Goal: Task Accomplishment & Management: Use online tool/utility

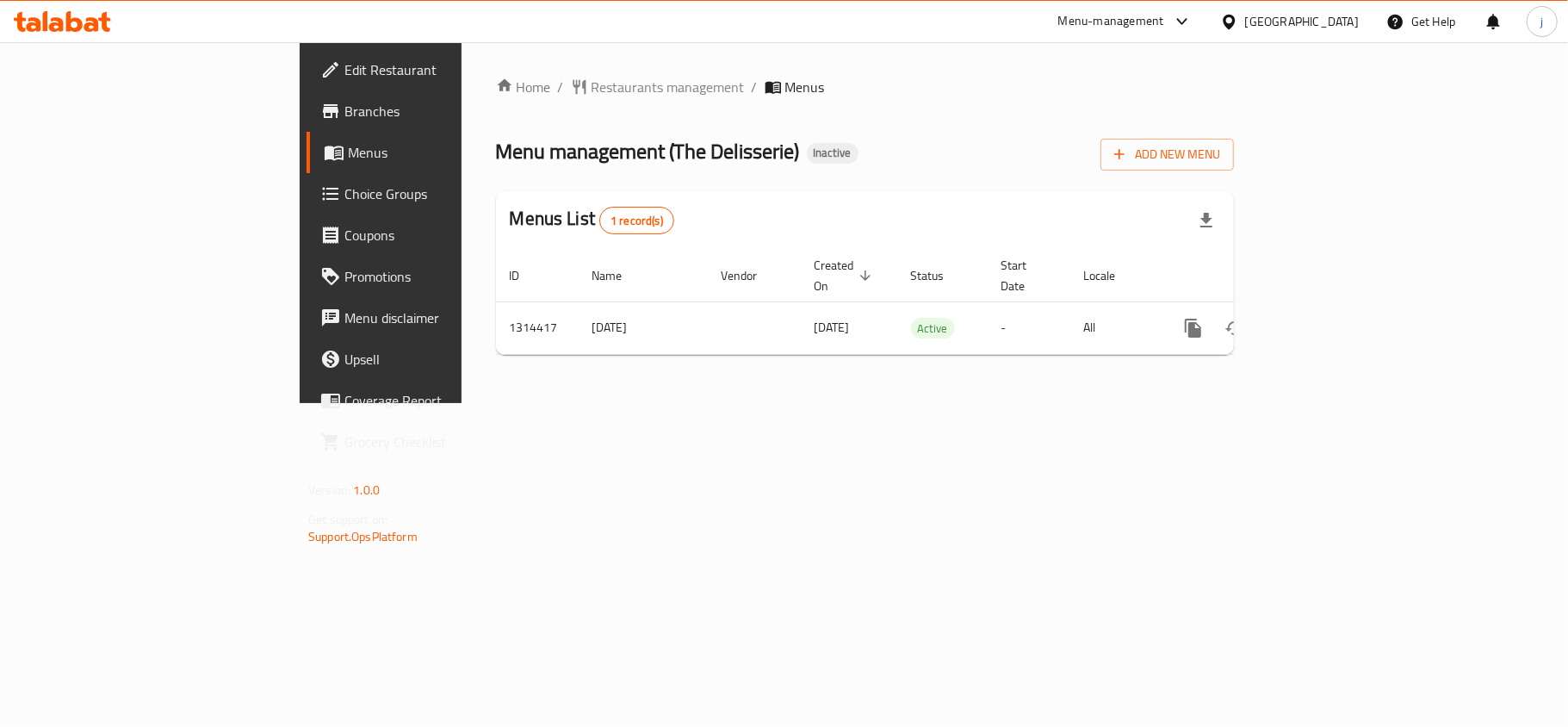
click at [344, 201] on span "Choice Groups" at bounding box center [446, 193] width 203 height 21
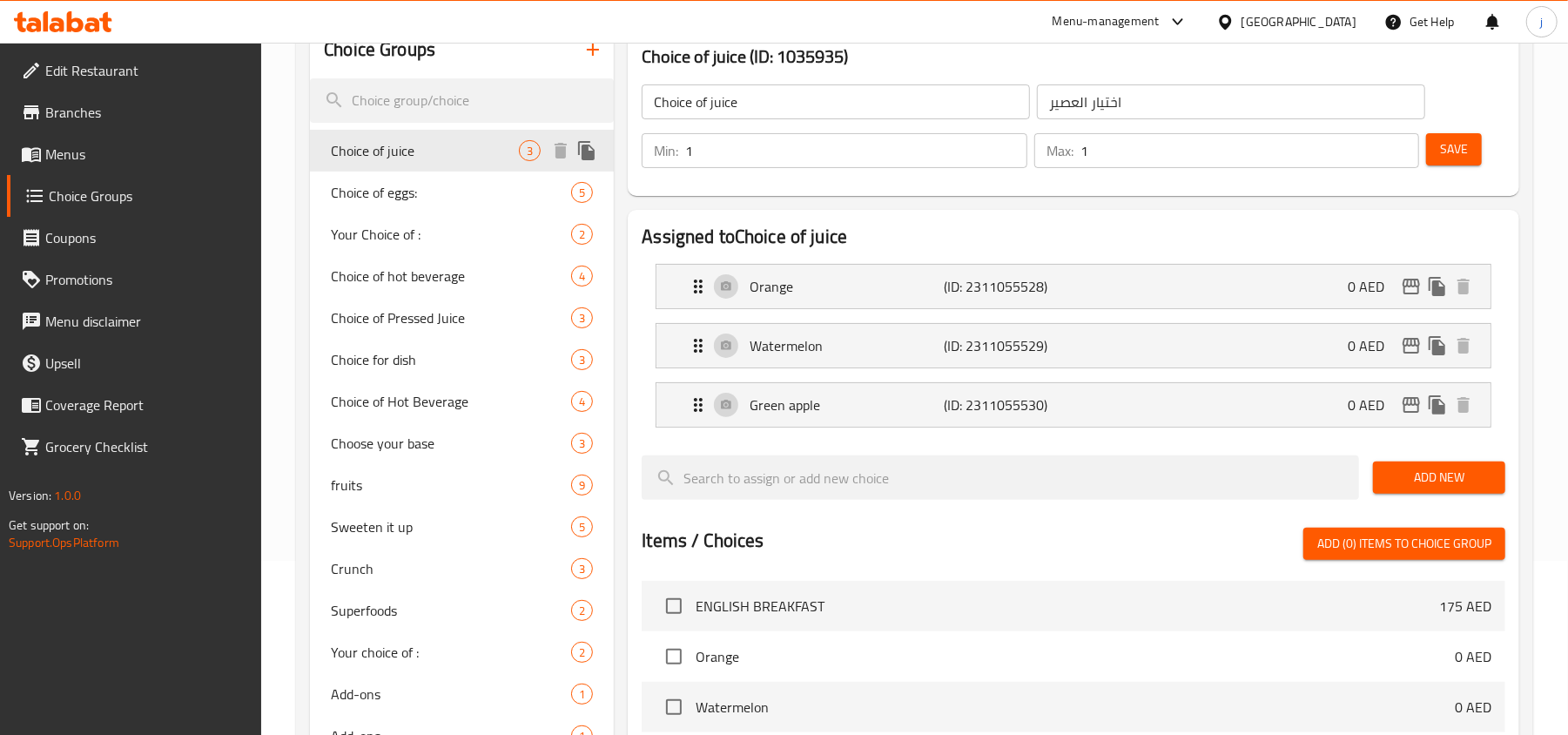
scroll to position [231, 0]
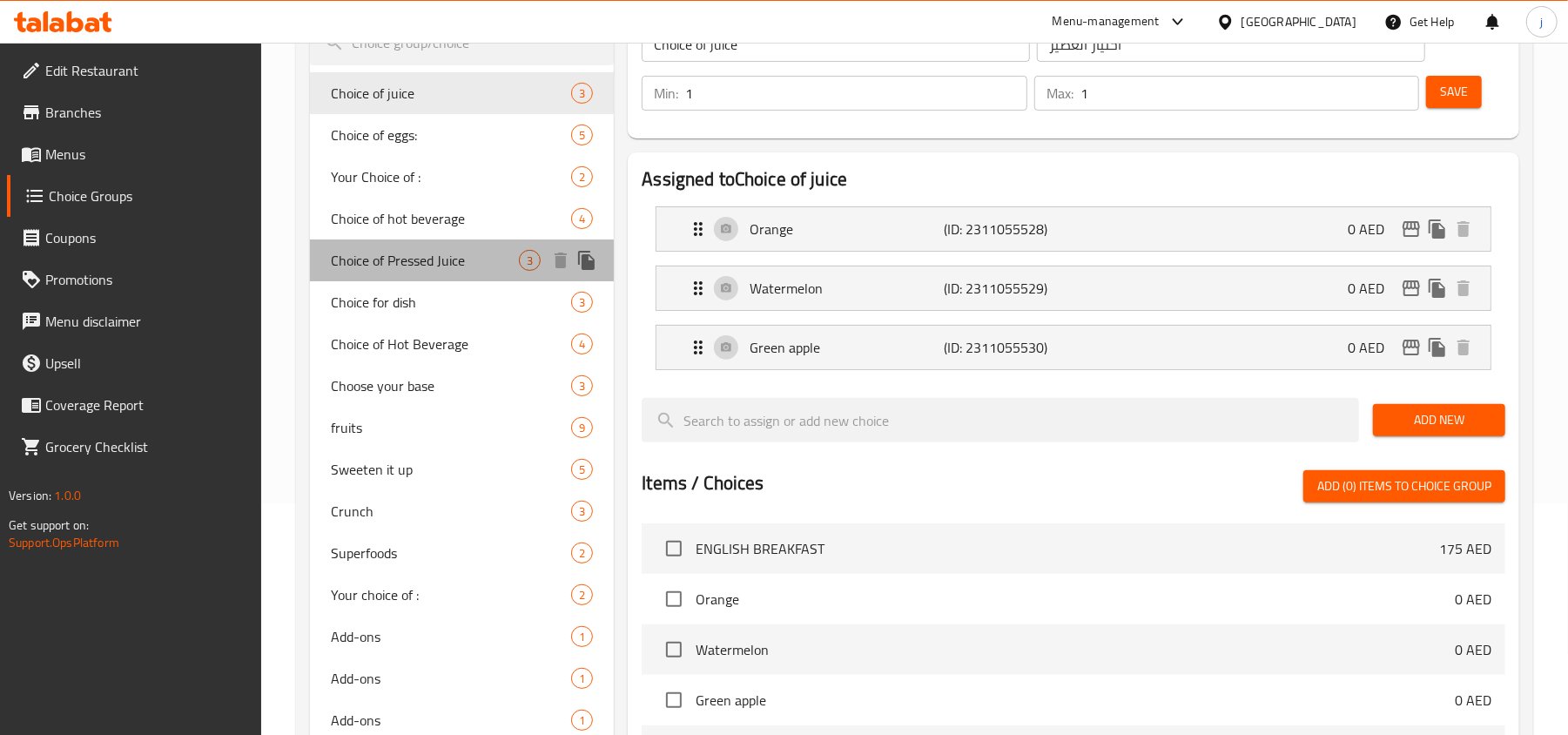
click at [415, 256] on span "Choice of Pressed Juice" at bounding box center [425, 260] width 188 height 21
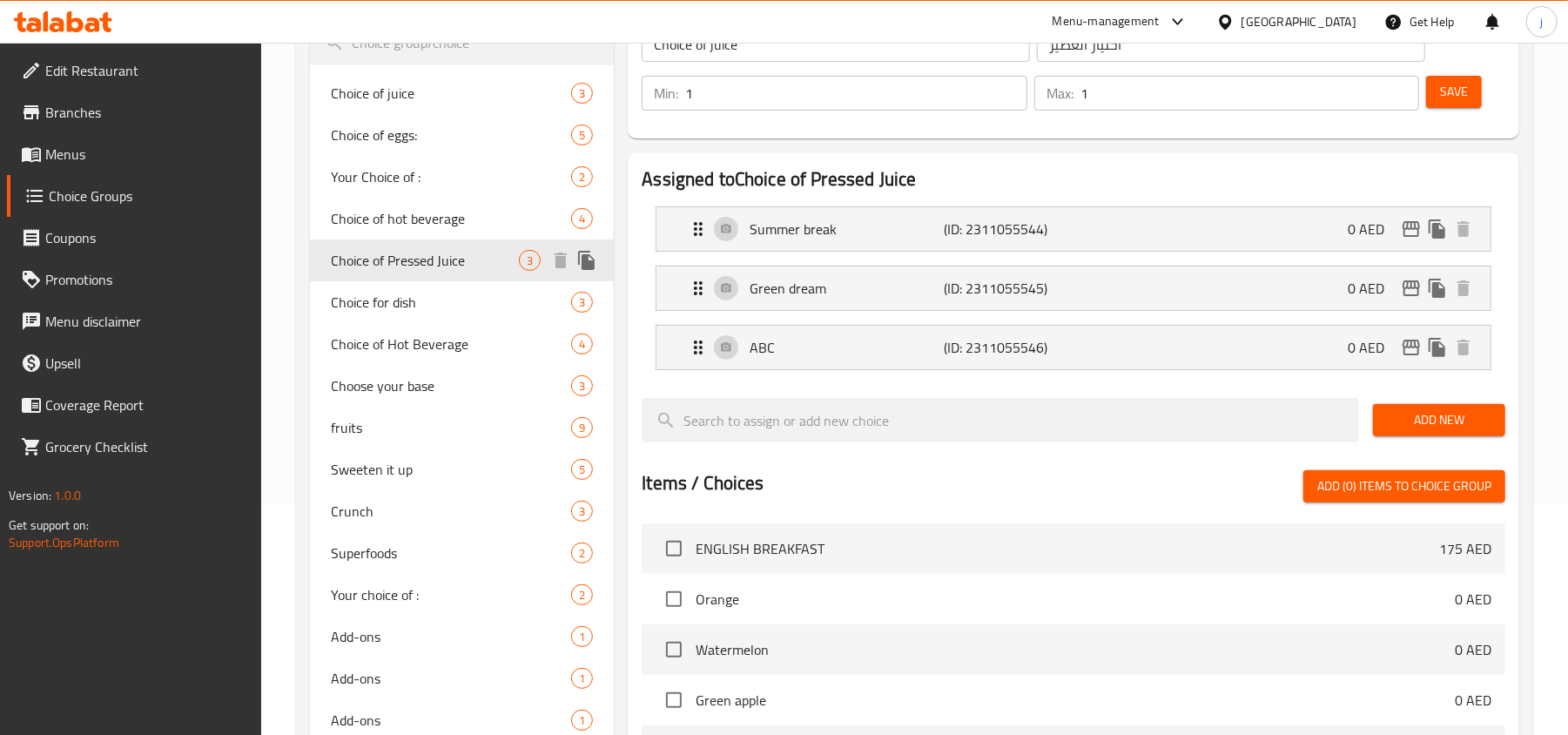
type input "Choice of Pressed Juice"
type input "اختيار العصير المضغوط"
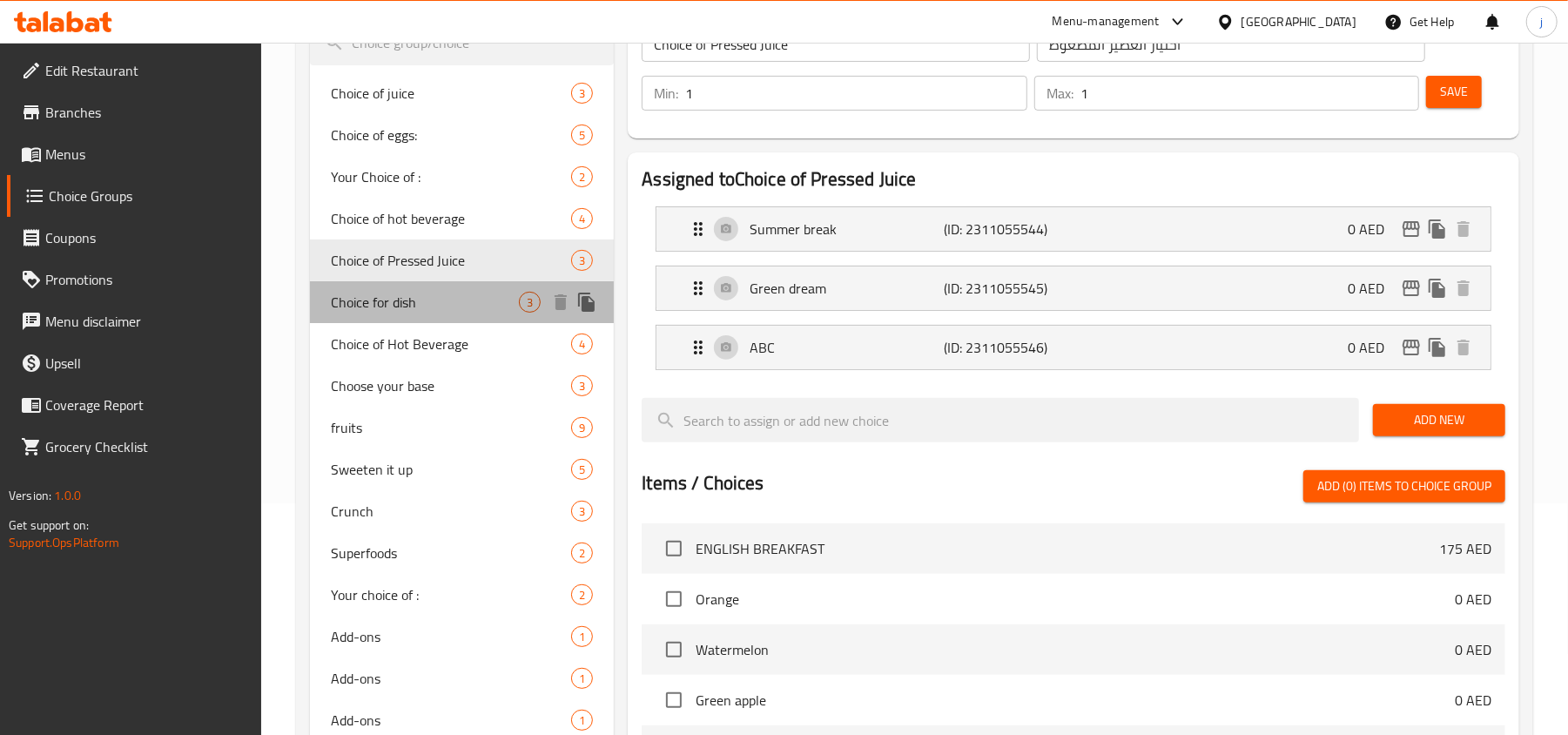
click at [422, 294] on span "Choice for dish" at bounding box center [425, 302] width 188 height 21
type input "Choice for dish"
type input "اختيار الطبق"
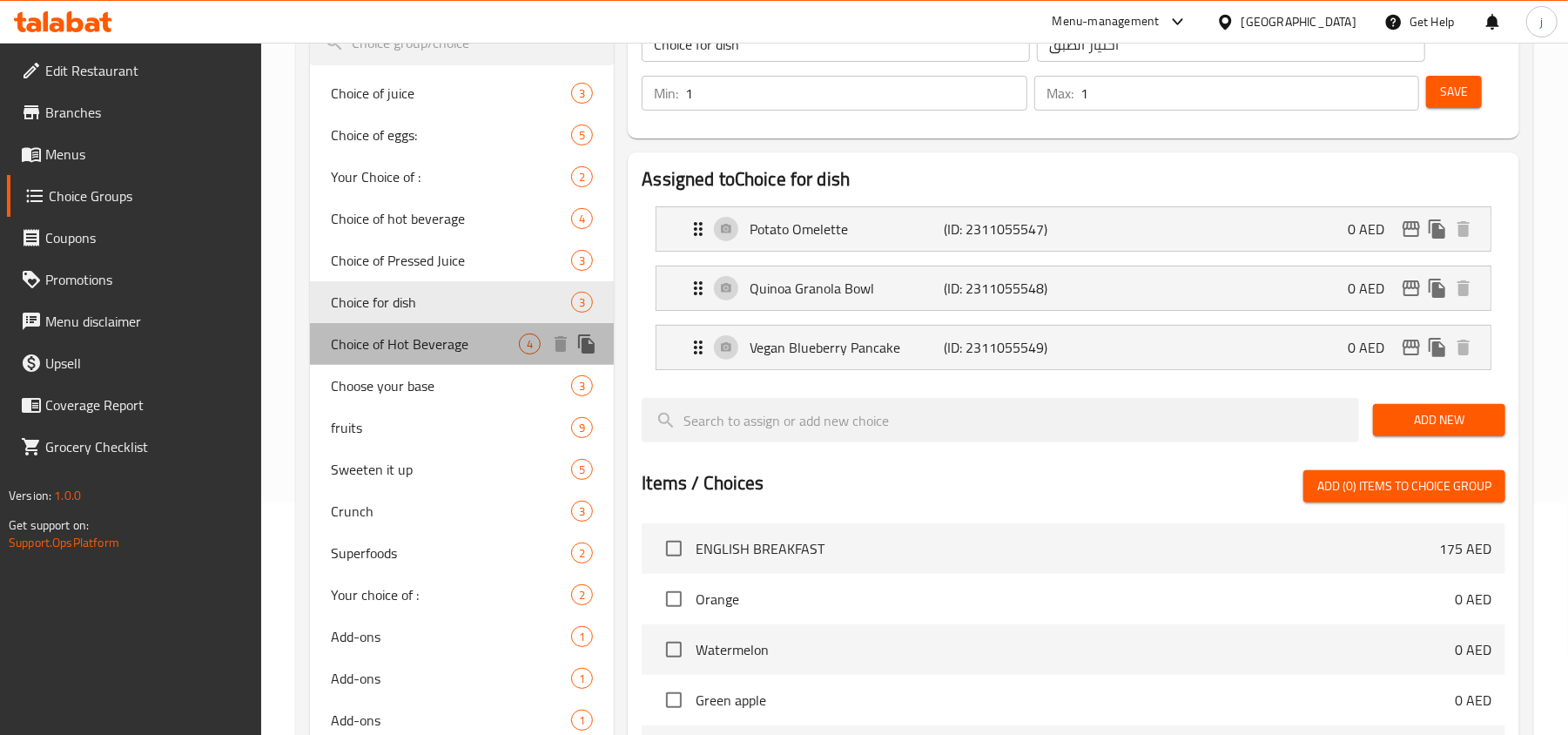
click at [437, 352] on span "Choice of Hot Beverage" at bounding box center [425, 343] width 188 height 21
type input "Choice of Hot Beverage"
type input "اختيار المشروبات الساخنة"
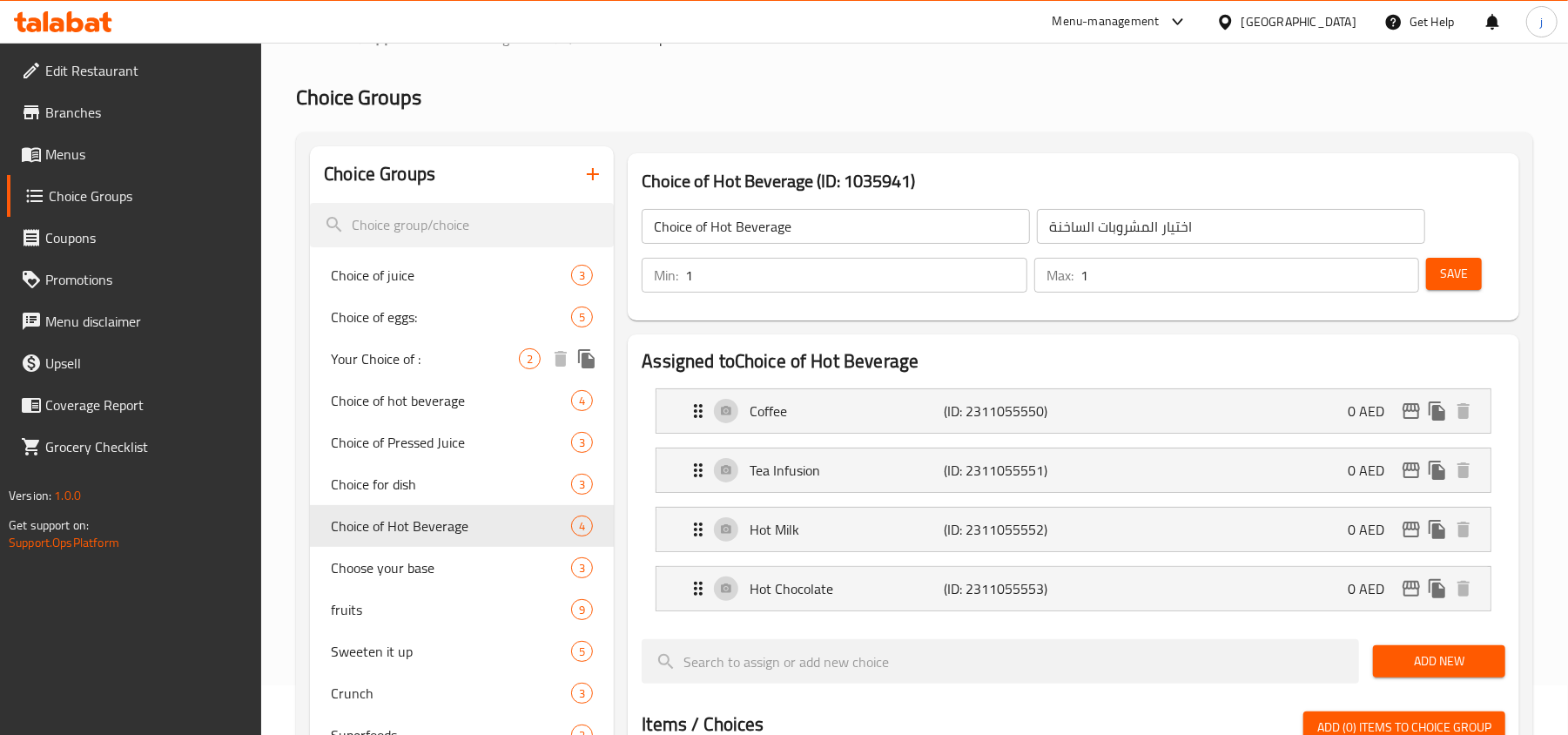
scroll to position [0, 0]
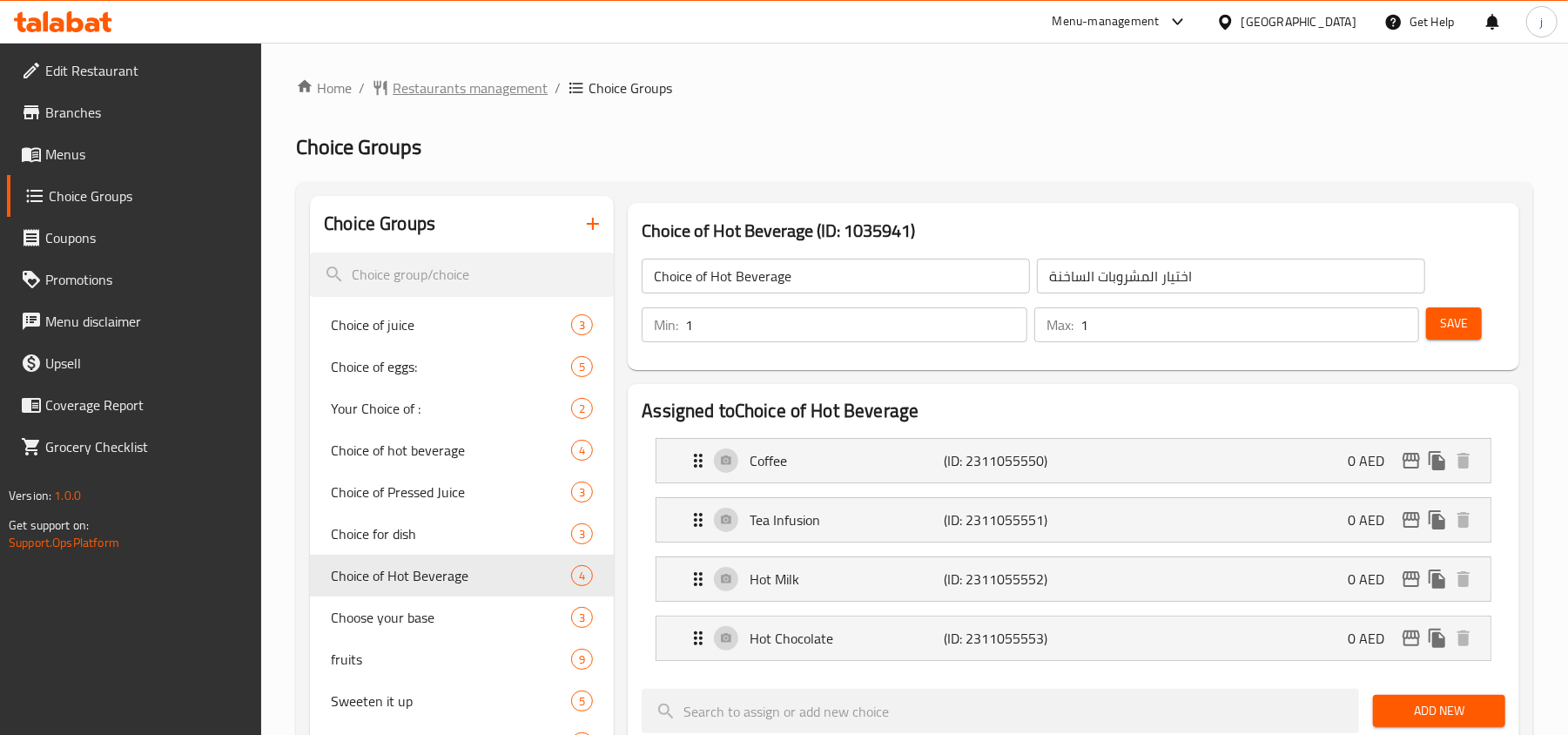
click at [442, 83] on span "Restaurants management" at bounding box center [469, 88] width 154 height 21
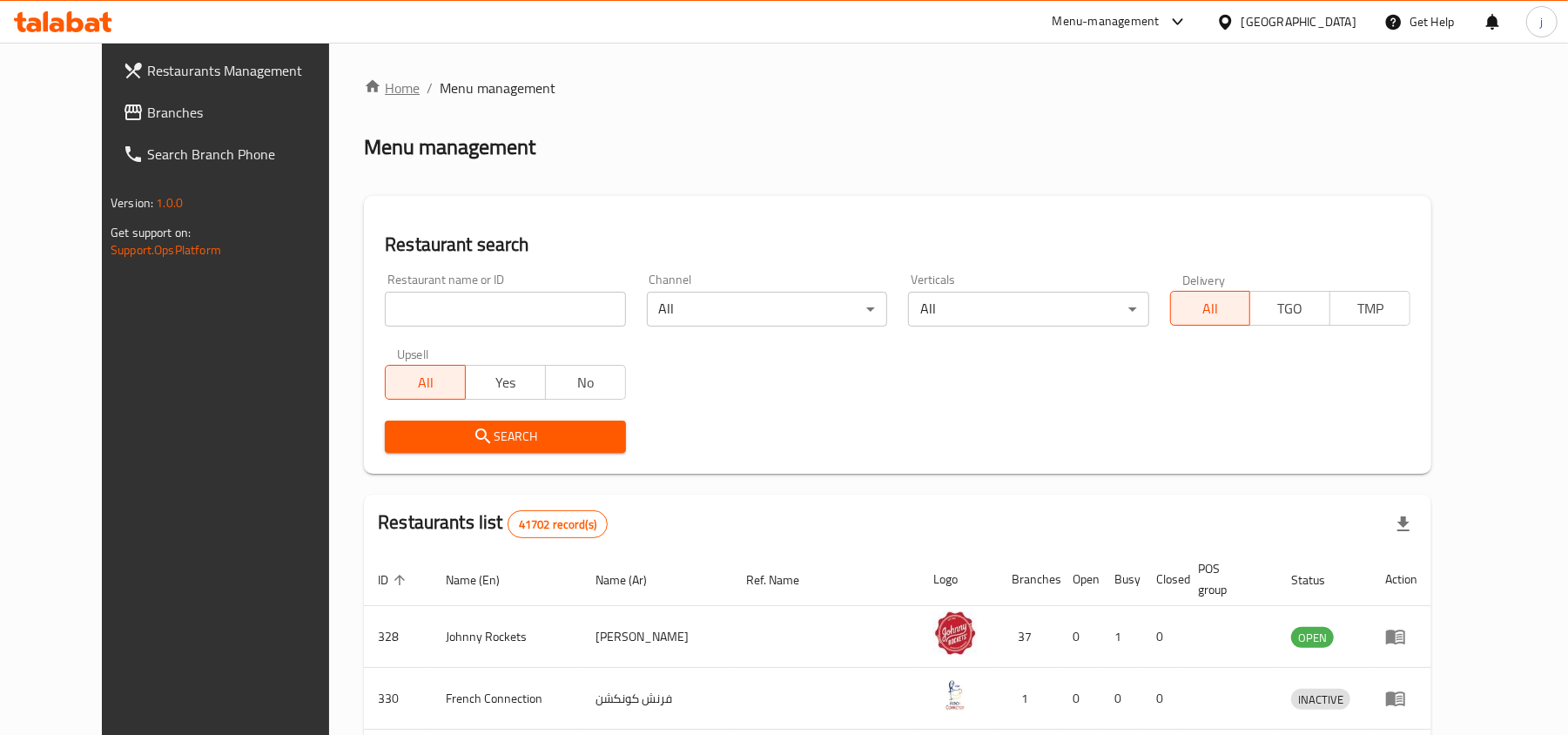
click at [364, 89] on link "Home" at bounding box center [391, 88] width 56 height 21
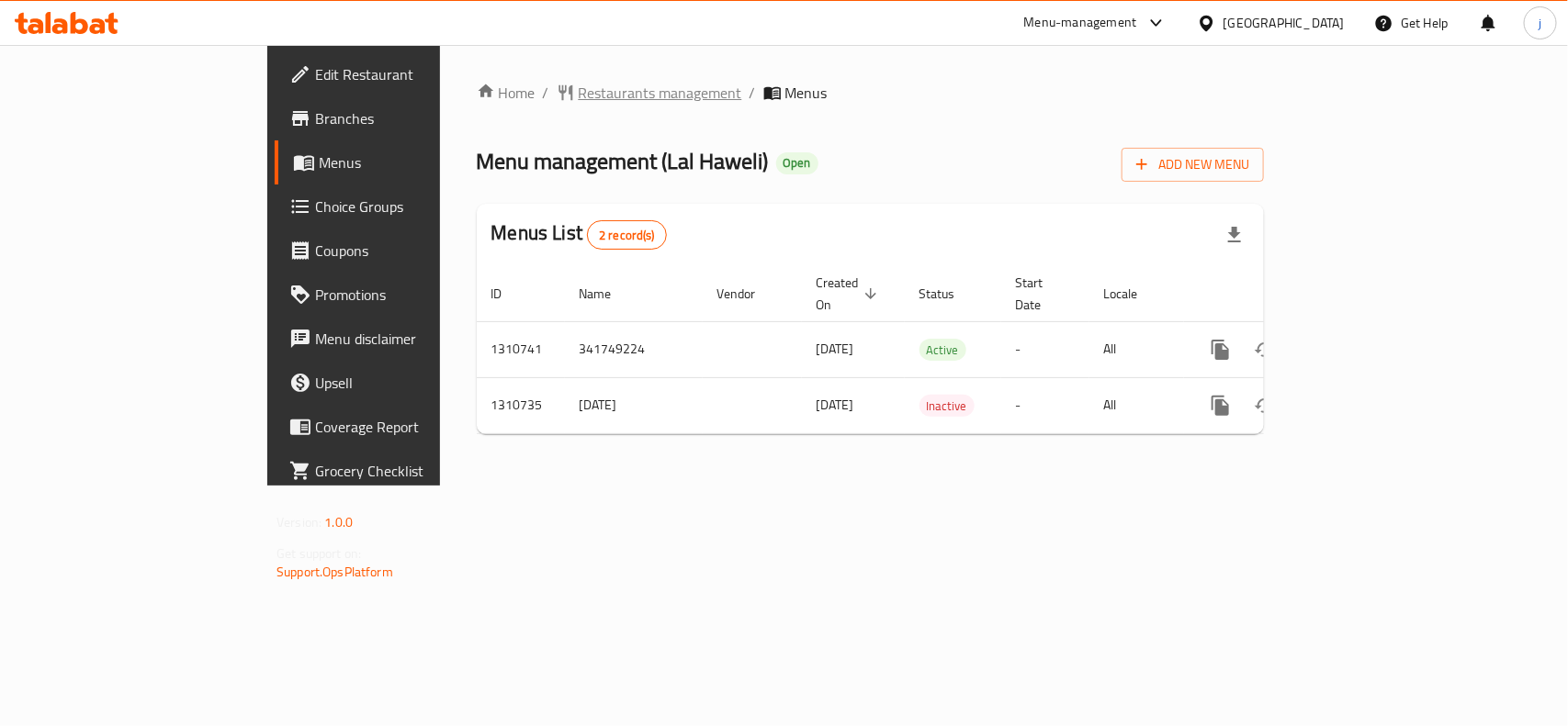
click at [579, 95] on span "Restaurants management" at bounding box center [660, 93] width 163 height 22
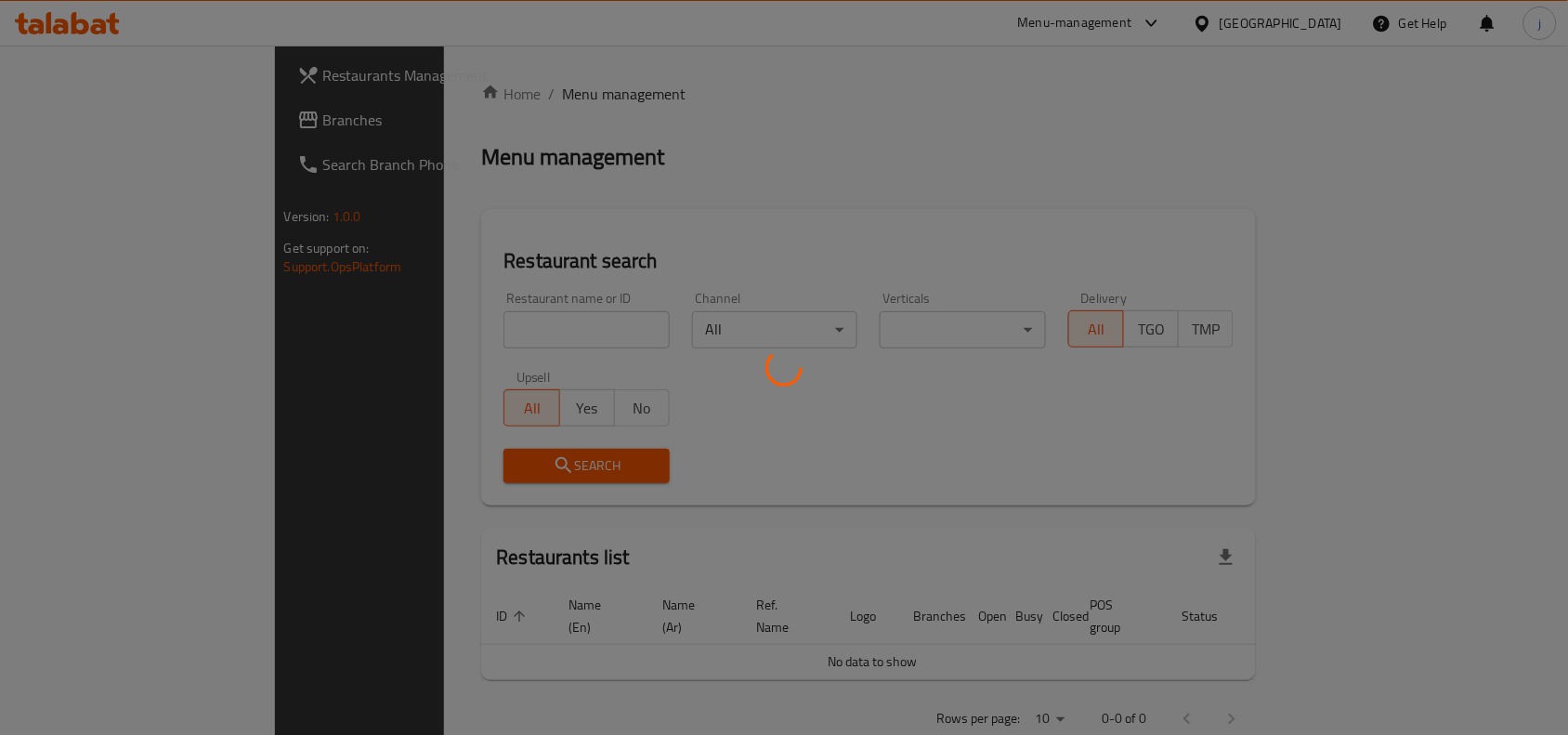
click at [481, 331] on div at bounding box center [784, 368] width 1568 height 735
click at [488, 328] on div at bounding box center [784, 368] width 1568 height 735
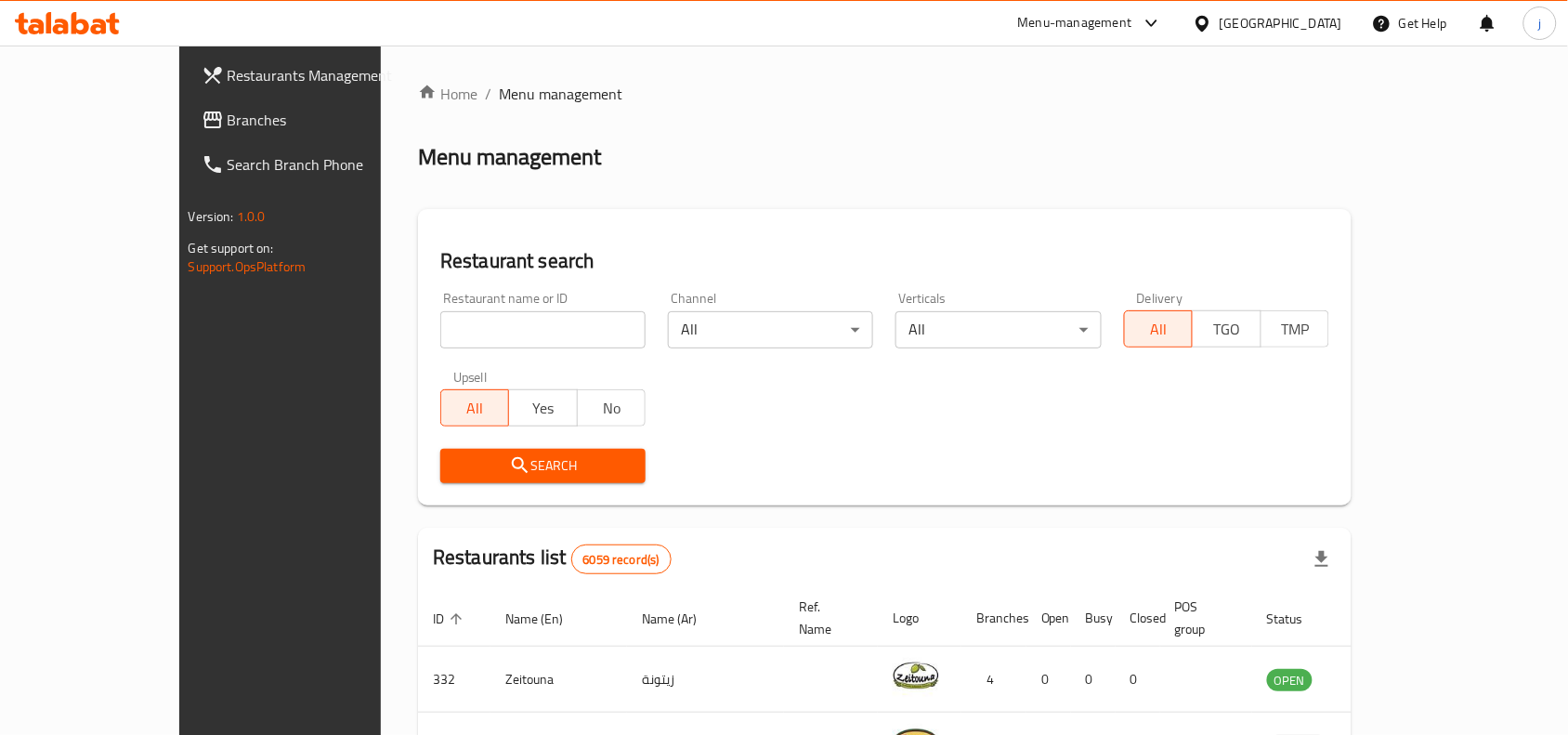
click at [507, 317] on div "Home / Menu management Menu management Restaurant search Restaurant name or ID …" at bounding box center [885, 662] width 934 height 1159
click at [494, 326] on input "search" at bounding box center [543, 330] width 205 height 38
paste input "705569"
type input "705569"
click button "Search" at bounding box center [543, 465] width 205 height 35
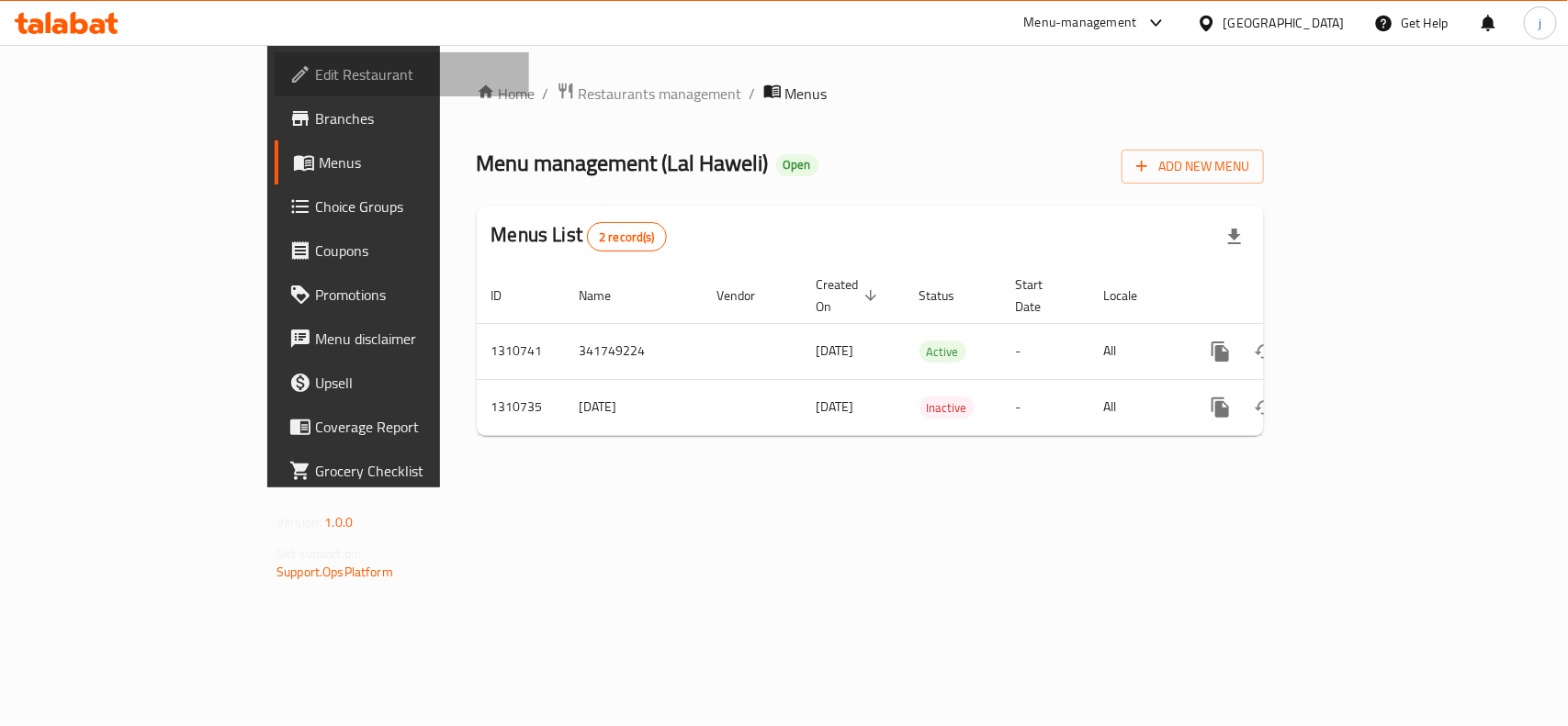
click at [315, 81] on span "Edit Restaurant" at bounding box center [415, 74] width 199 height 22
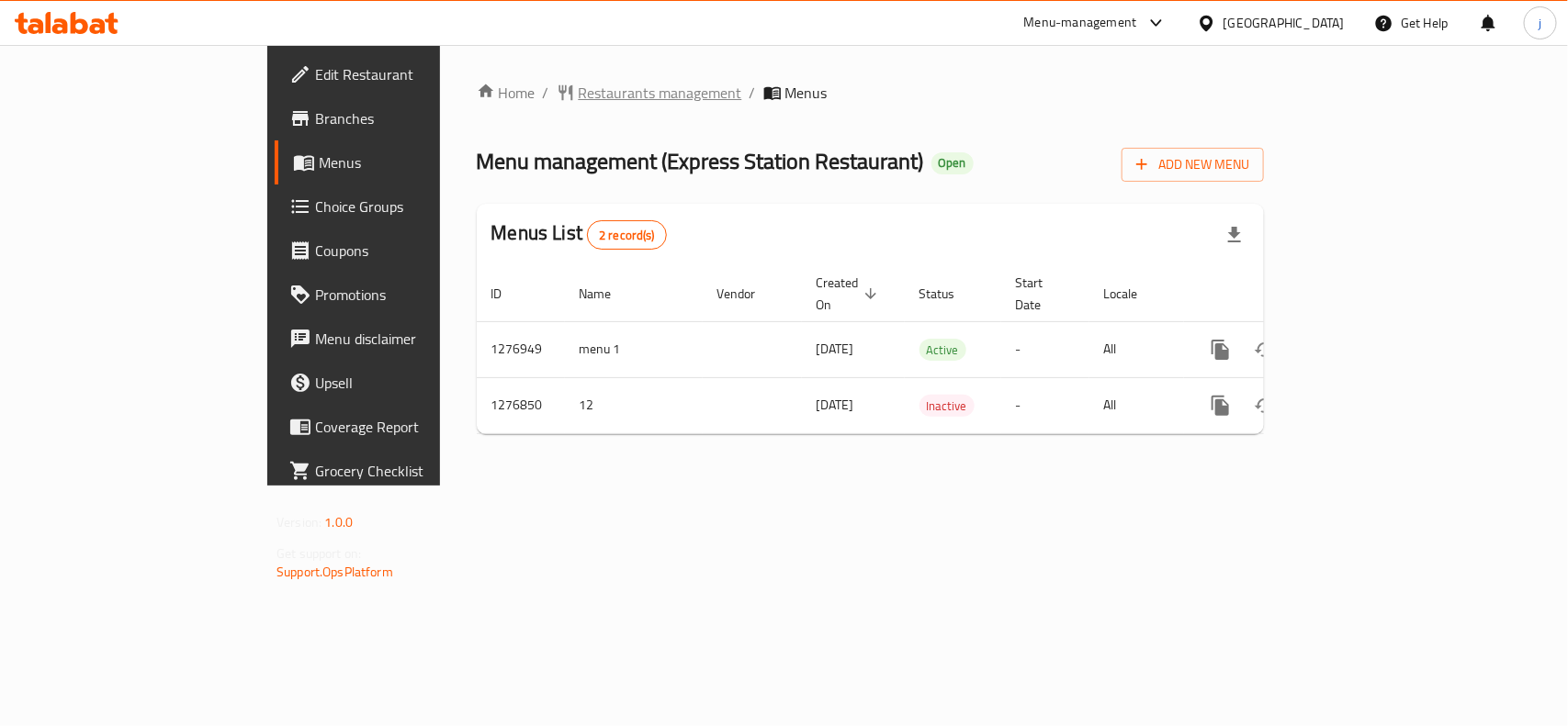
click at [579, 94] on span "Restaurants management" at bounding box center [660, 93] width 163 height 22
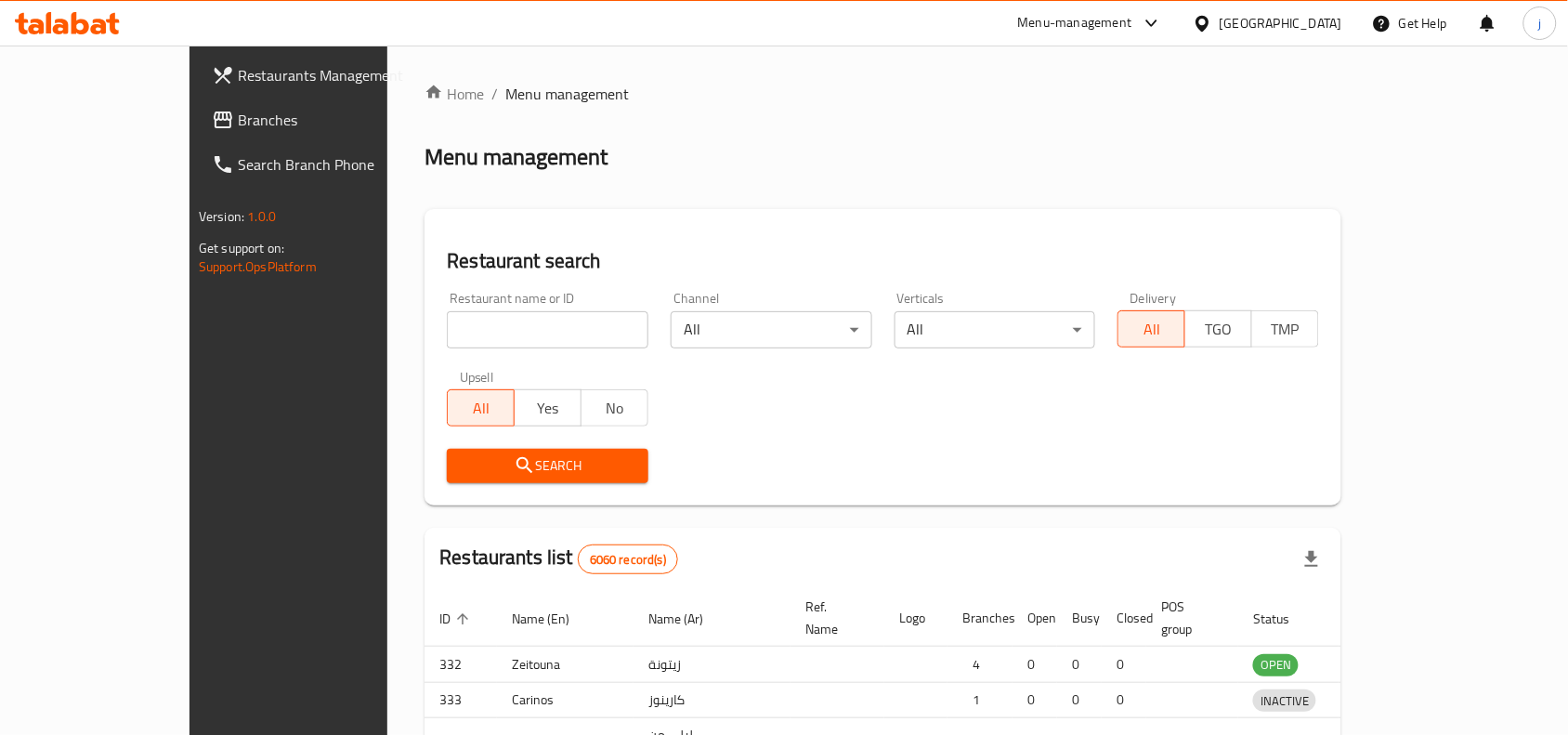
click at [494, 333] on div "Home / Menu management Menu management Restaurant search Restaurant name or ID …" at bounding box center [883, 598] width 917 height 1030
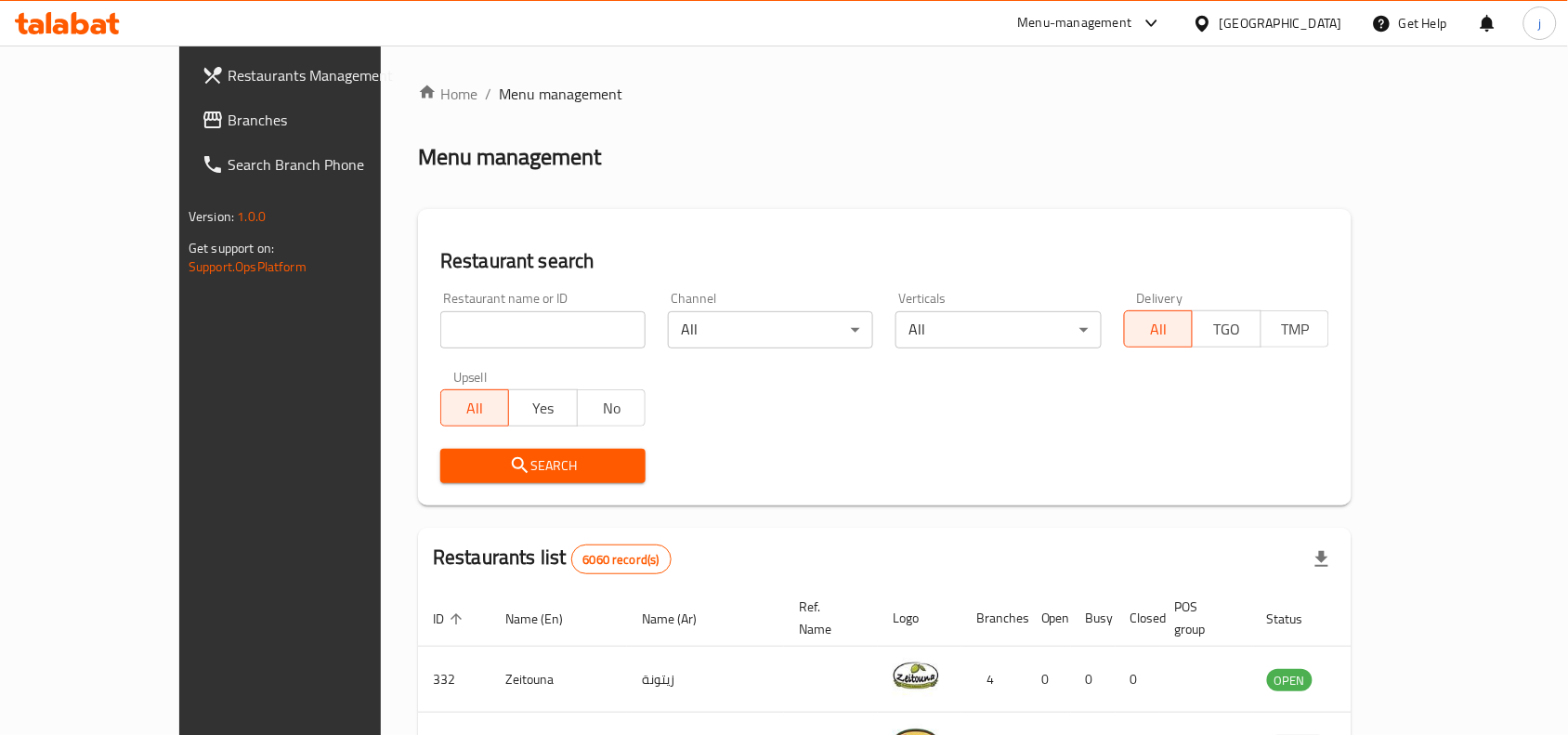
click at [494, 333] on input "search" at bounding box center [543, 330] width 205 height 38
paste input "692121"
type input "692121"
click button "Search" at bounding box center [543, 465] width 205 height 35
